Goal: Ask a question

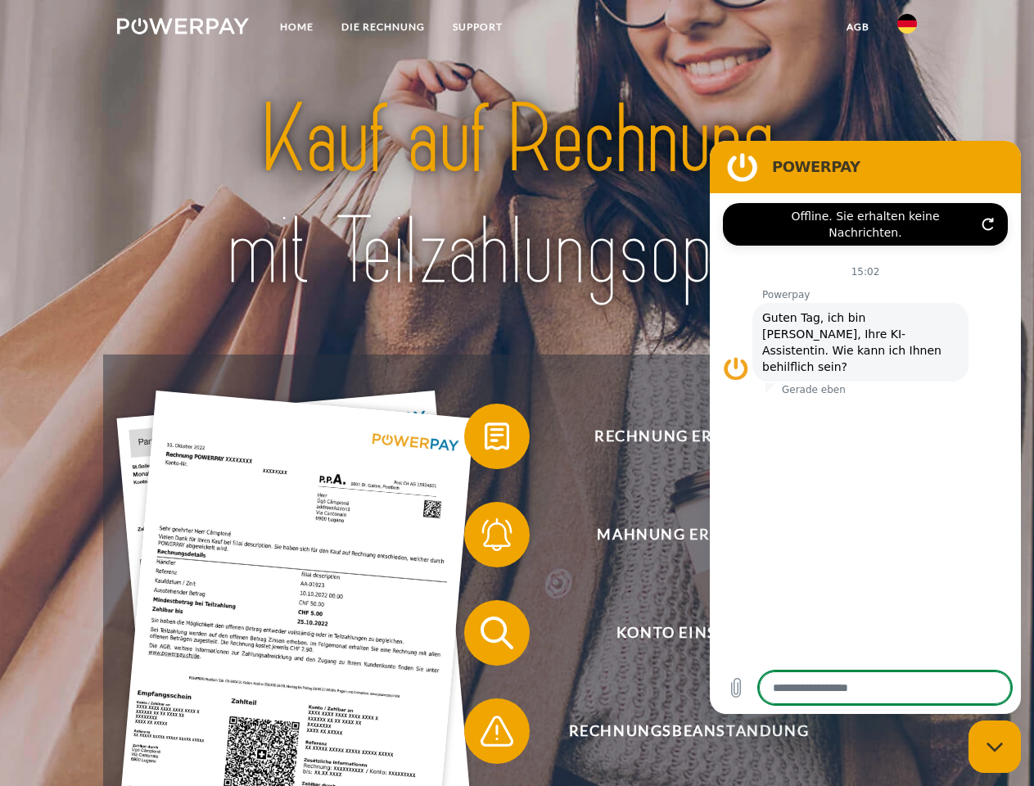
click at [183, 29] on img at bounding box center [183, 26] width 132 height 16
click at [907, 29] on img at bounding box center [907, 24] width 20 height 20
click at [857, 27] on link "agb" at bounding box center [858, 26] width 51 height 29
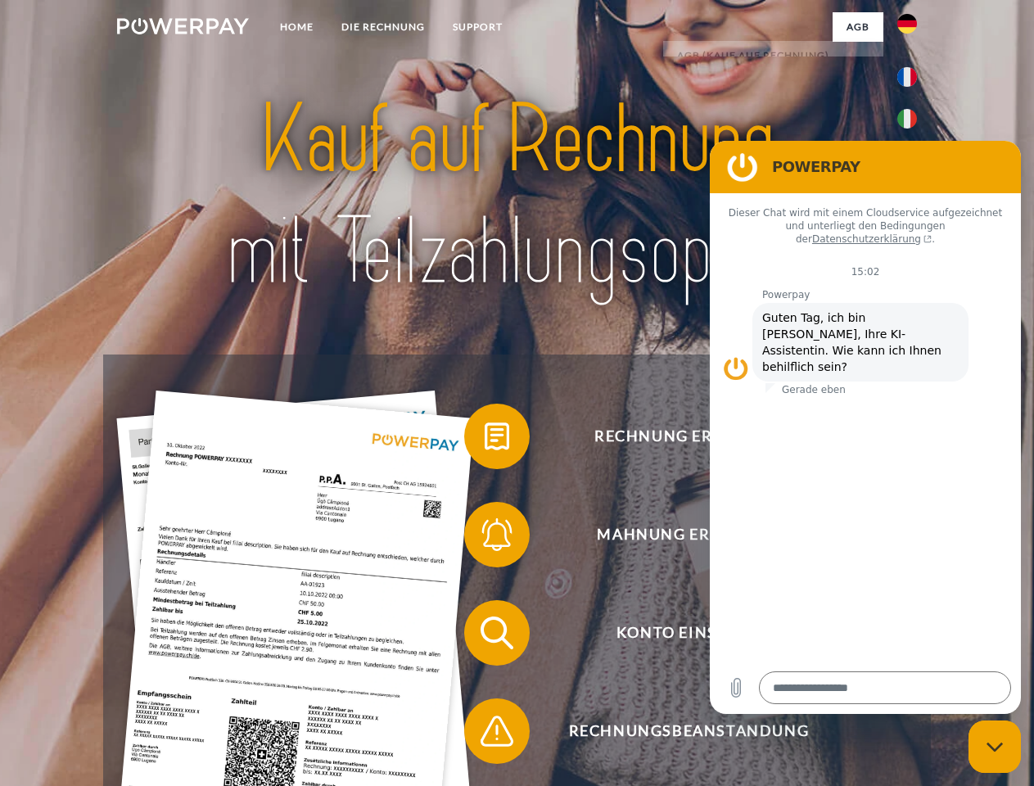
click at [485, 440] on span at bounding box center [473, 437] width 82 height 82
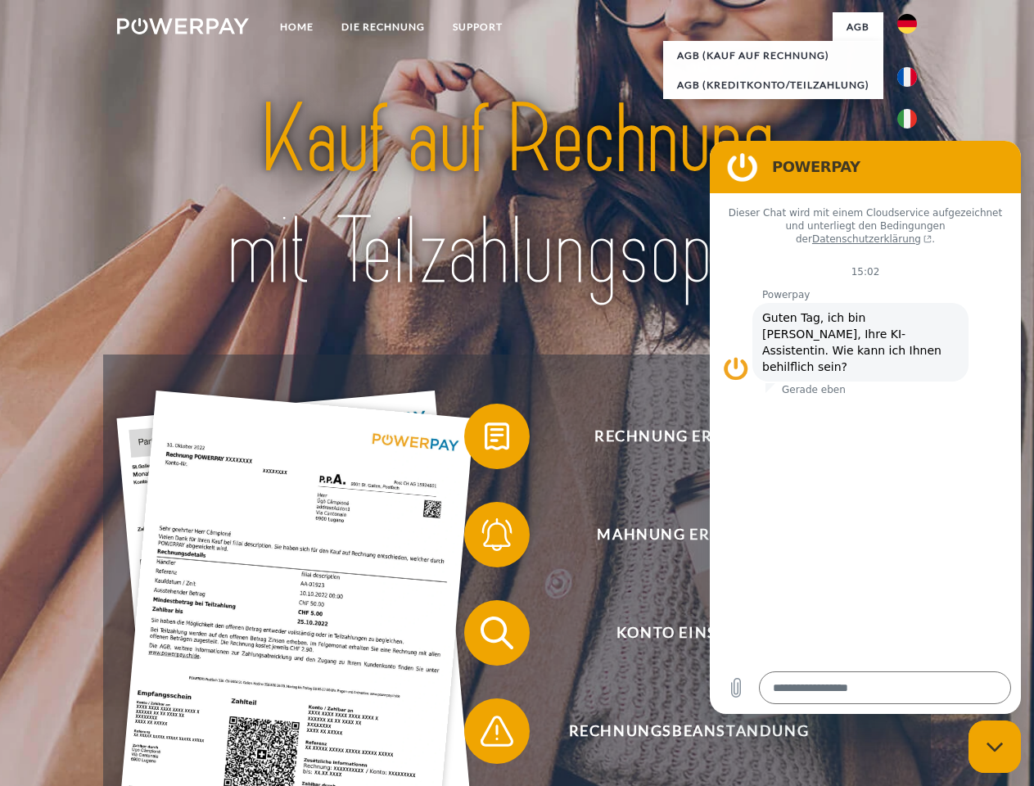
click at [485, 538] on span at bounding box center [473, 535] width 82 height 82
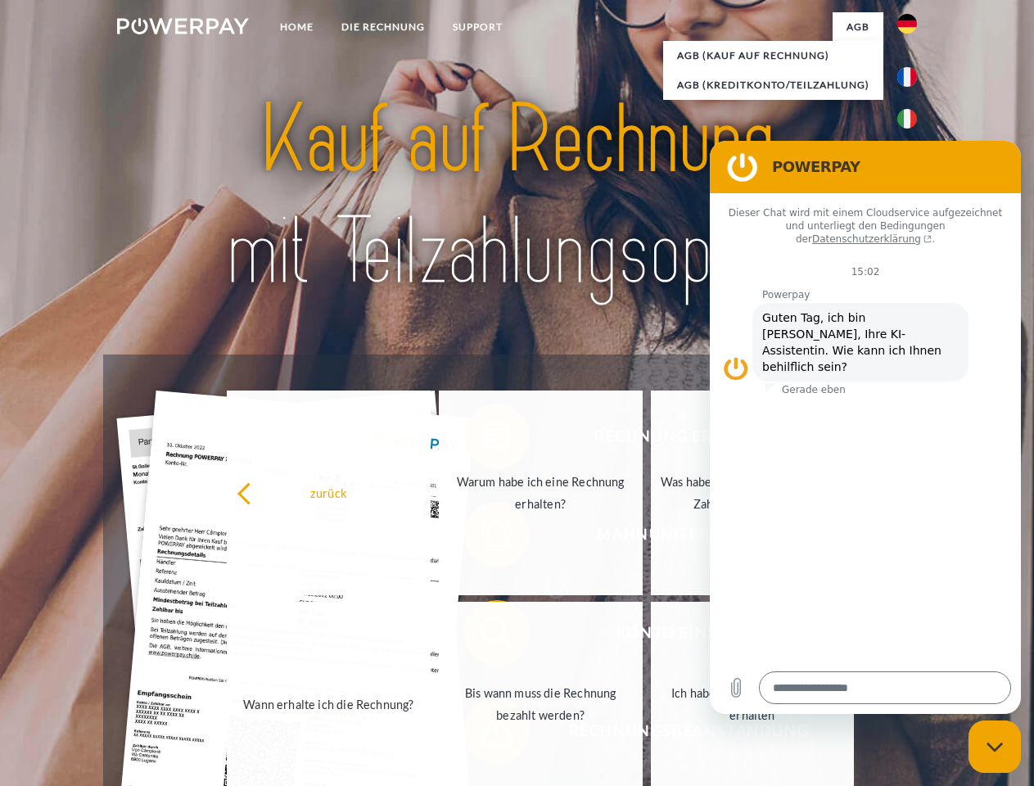
click at [485, 636] on link "Bis wann muss die Rechnung bezahlt werden?" at bounding box center [541, 704] width 204 height 205
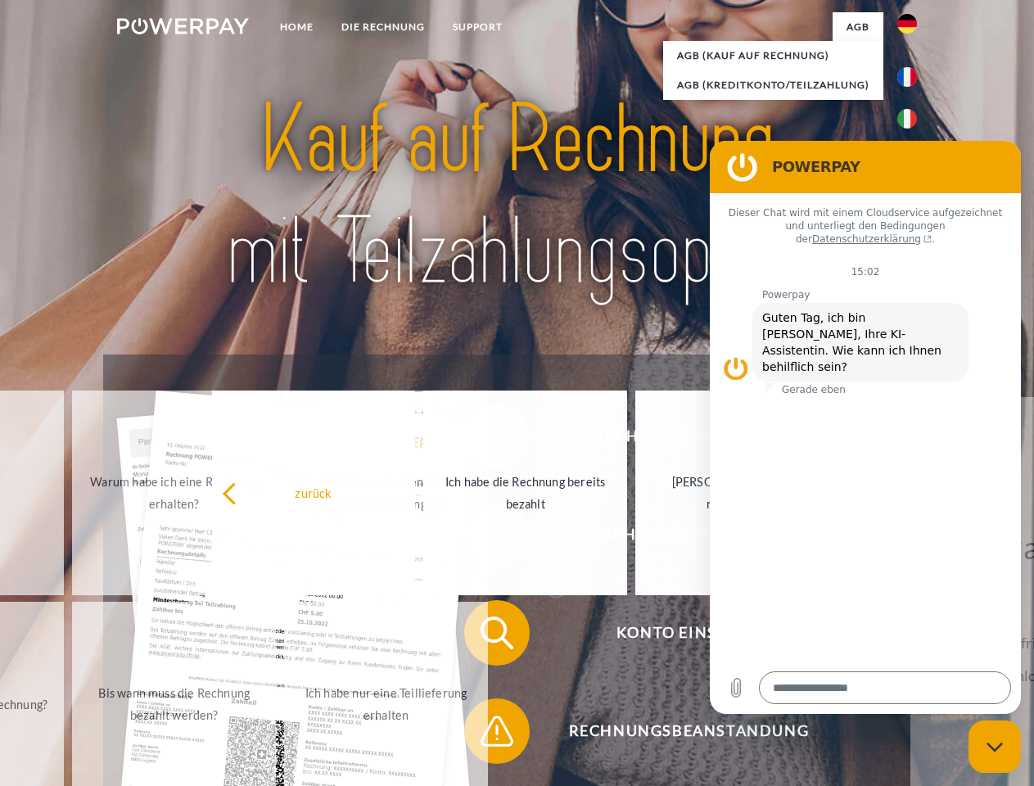
click at [485, 735] on span at bounding box center [473, 731] width 82 height 82
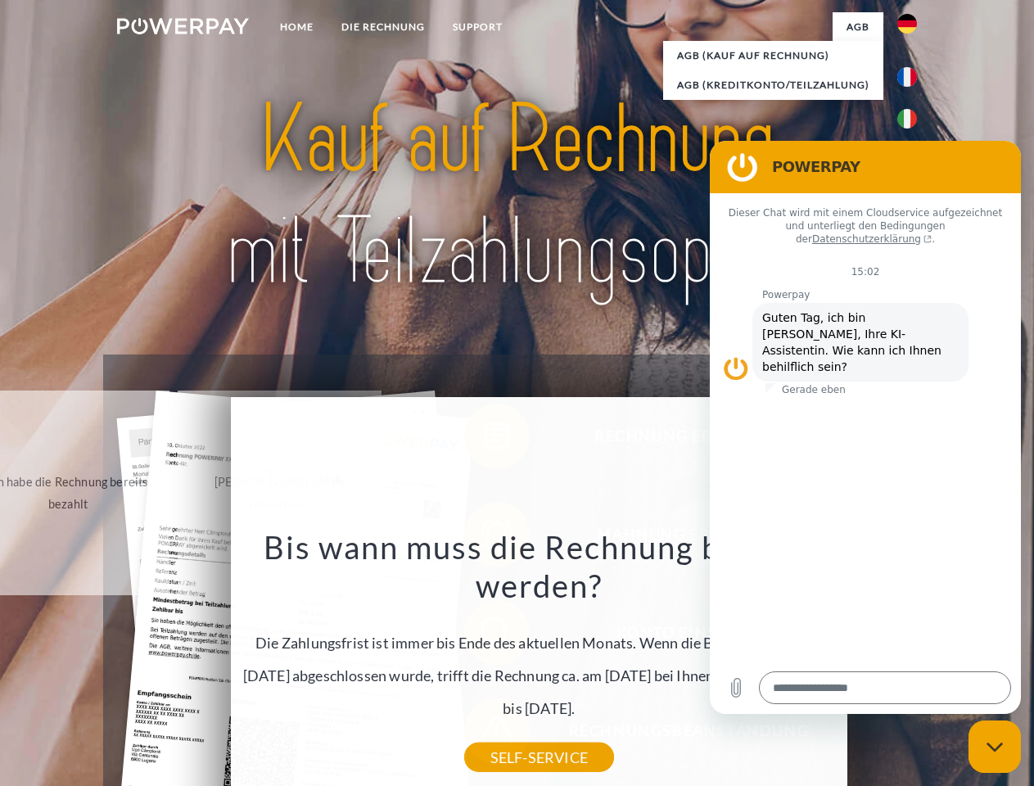
click at [995, 747] on icon "Messaging-Fenster schließen" at bounding box center [995, 747] width 17 height 11
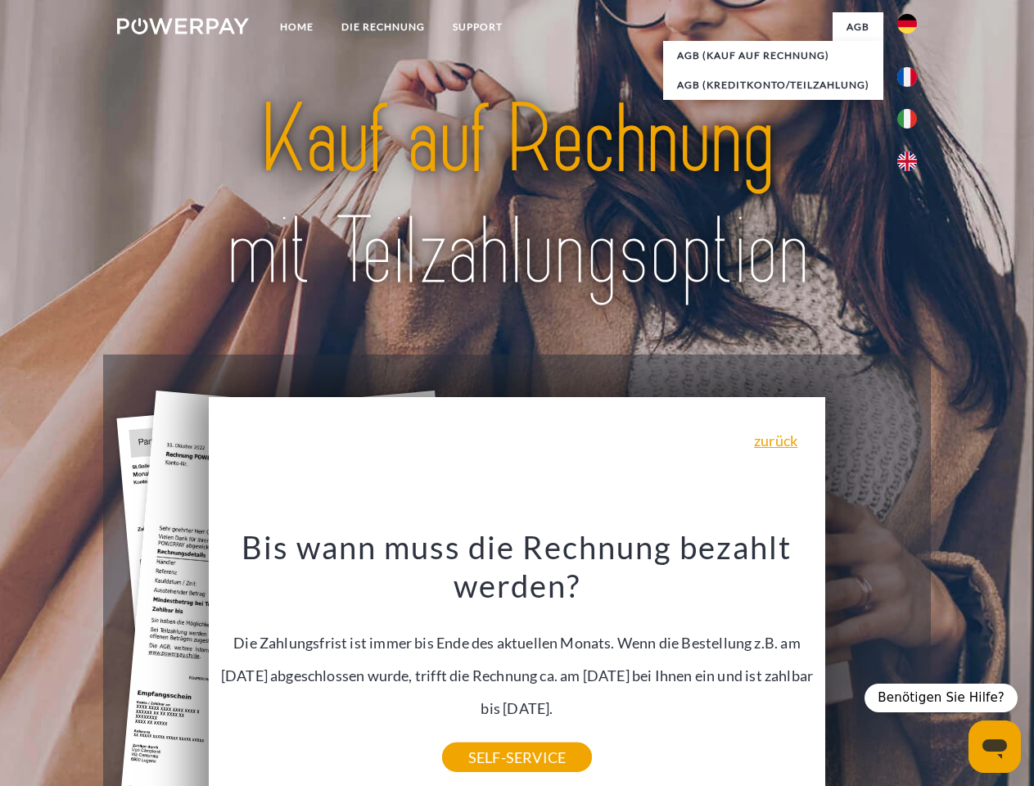
type textarea "*"
